Goal: Task Accomplishment & Management: Manage account settings

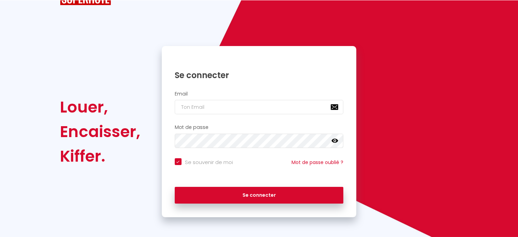
scroll to position [27, 0]
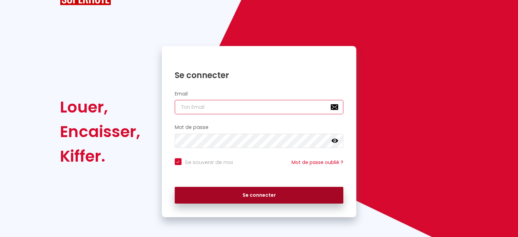
type input "[PERSON_NAME][EMAIL_ADDRESS][DOMAIN_NAME]"
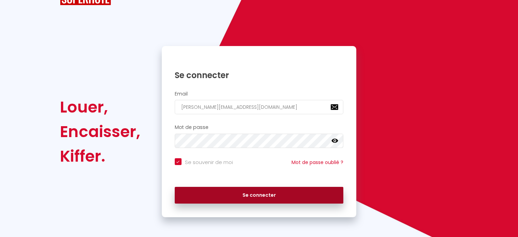
click at [260, 196] on button "Se connecter" at bounding box center [259, 195] width 169 height 17
checkbox input "true"
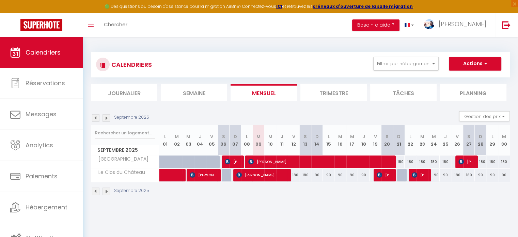
click at [108, 190] on img at bounding box center [106, 190] width 7 height 7
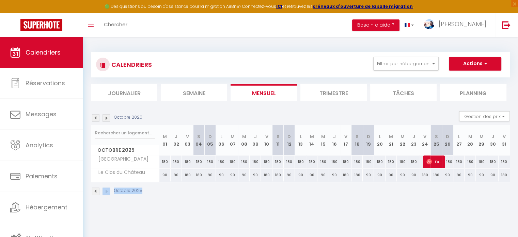
click at [104, 190] on body "🟢 Des questions ou besoin d'assistance pour la migration AirBnB? Connectez-vous…" at bounding box center [259, 155] width 518 height 237
click at [104, 190] on img at bounding box center [106, 190] width 7 height 7
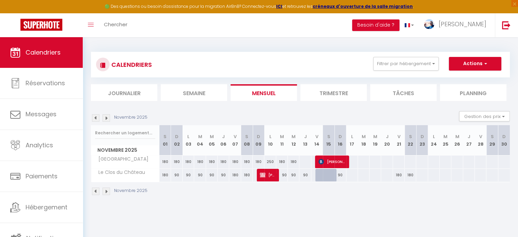
click at [323, 174] on div "220" at bounding box center [329, 175] width 12 height 13
type input "220"
select select "1"
type input "[DATE]"
type input "Dim 16 Novembre 2025"
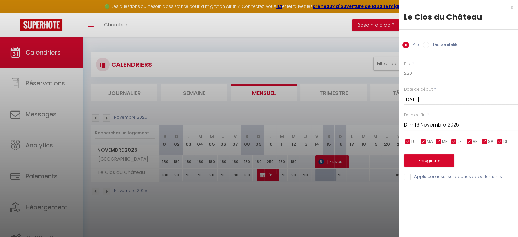
click at [425, 45] on input "Disponibilité" at bounding box center [426, 45] width 7 height 7
radio input "true"
radio input "false"
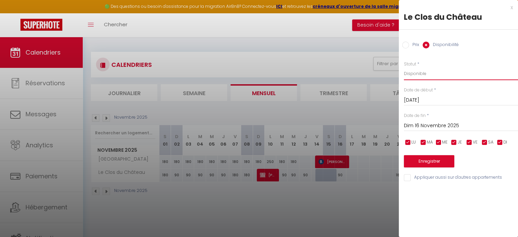
click at [415, 76] on select "Disponible Indisponible" at bounding box center [461, 73] width 114 height 13
click at [404, 67] on select "Disponible Indisponible" at bounding box center [461, 73] width 114 height 13
click at [414, 100] on input "[DATE]" at bounding box center [461, 100] width 114 height 9
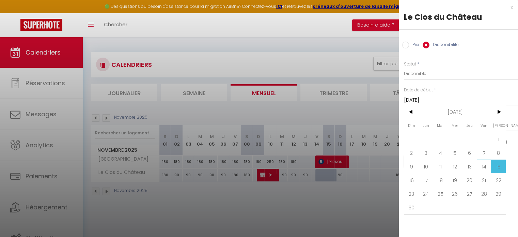
click at [482, 166] on span "14" at bounding box center [484, 166] width 15 height 14
type input "Ven 14 Novembre 2025"
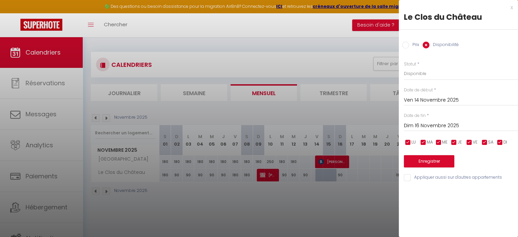
click at [450, 125] on input "Dim 16 Novembre 2025" at bounding box center [461, 125] width 114 height 9
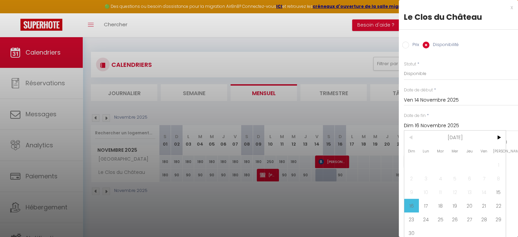
click at [474, 124] on input "Dim 16 Novembre 2025" at bounding box center [461, 125] width 114 height 9
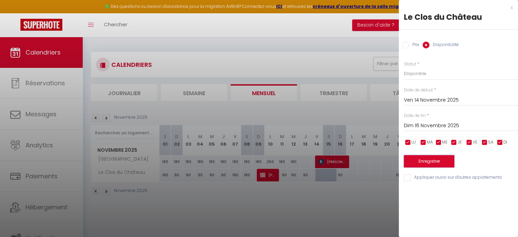
click at [435, 158] on button "Enregistrer" at bounding box center [429, 161] width 50 height 12
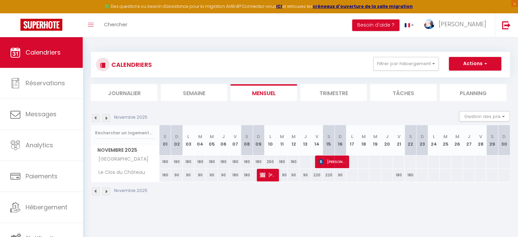
click at [104, 116] on img at bounding box center [106, 117] width 7 height 7
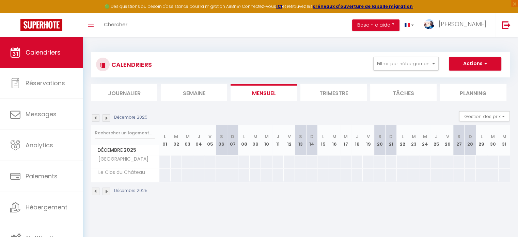
click at [104, 116] on img at bounding box center [106, 117] width 7 height 7
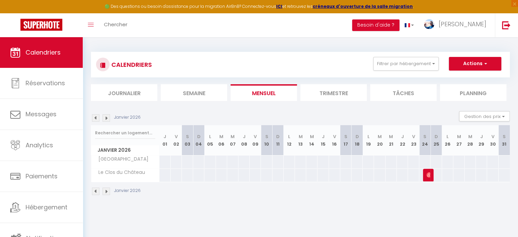
click at [96, 117] on img at bounding box center [95, 117] width 7 height 7
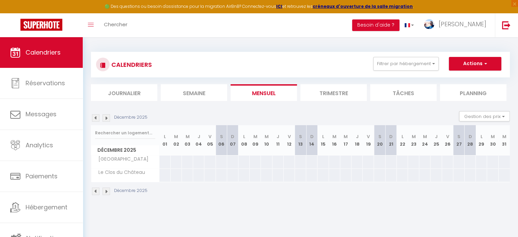
click at [96, 117] on img at bounding box center [95, 117] width 7 height 7
